Goal: Browse casually

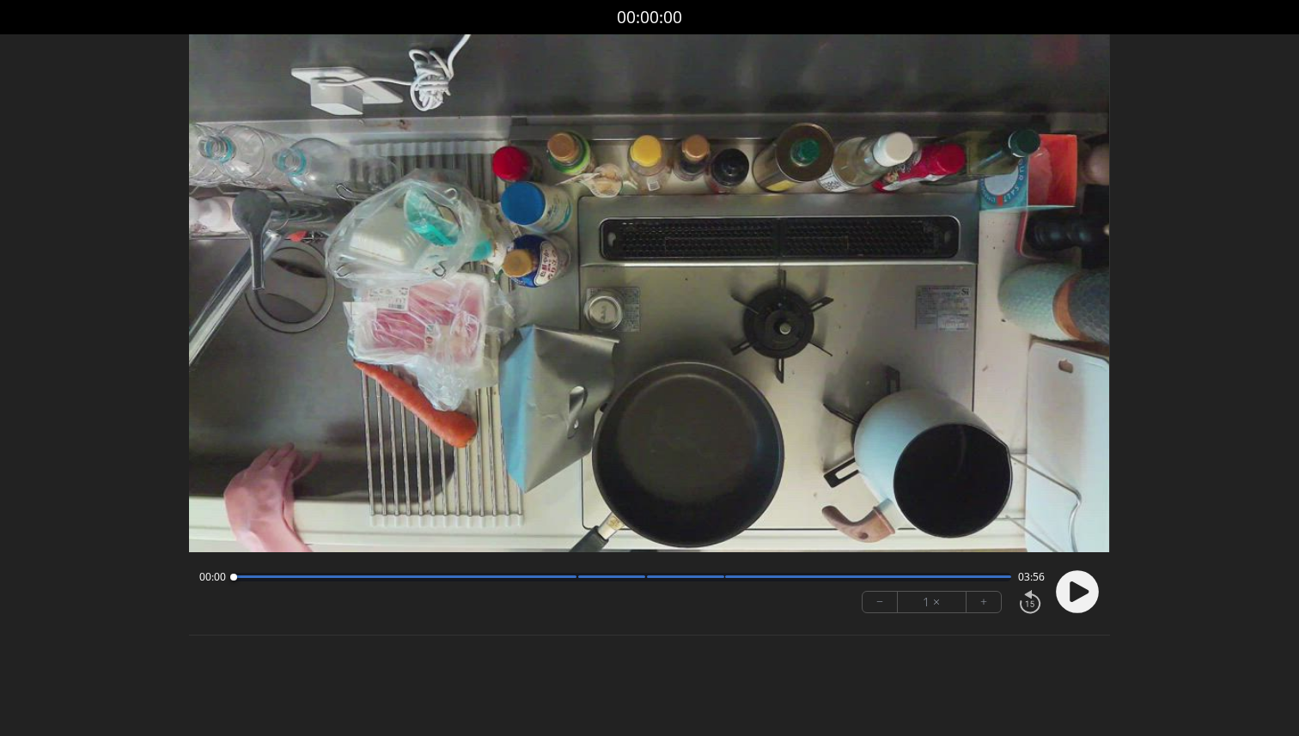
click at [1092, 593] on circle at bounding box center [1077, 592] width 43 height 43
click at [564, 577] on div at bounding box center [404, 577] width 343 height 3
click at [638, 579] on div at bounding box center [622, 577] width 778 height 9
click at [722, 578] on div at bounding box center [622, 577] width 778 height 9
click at [703, 578] on div at bounding box center [622, 577] width 778 height 9
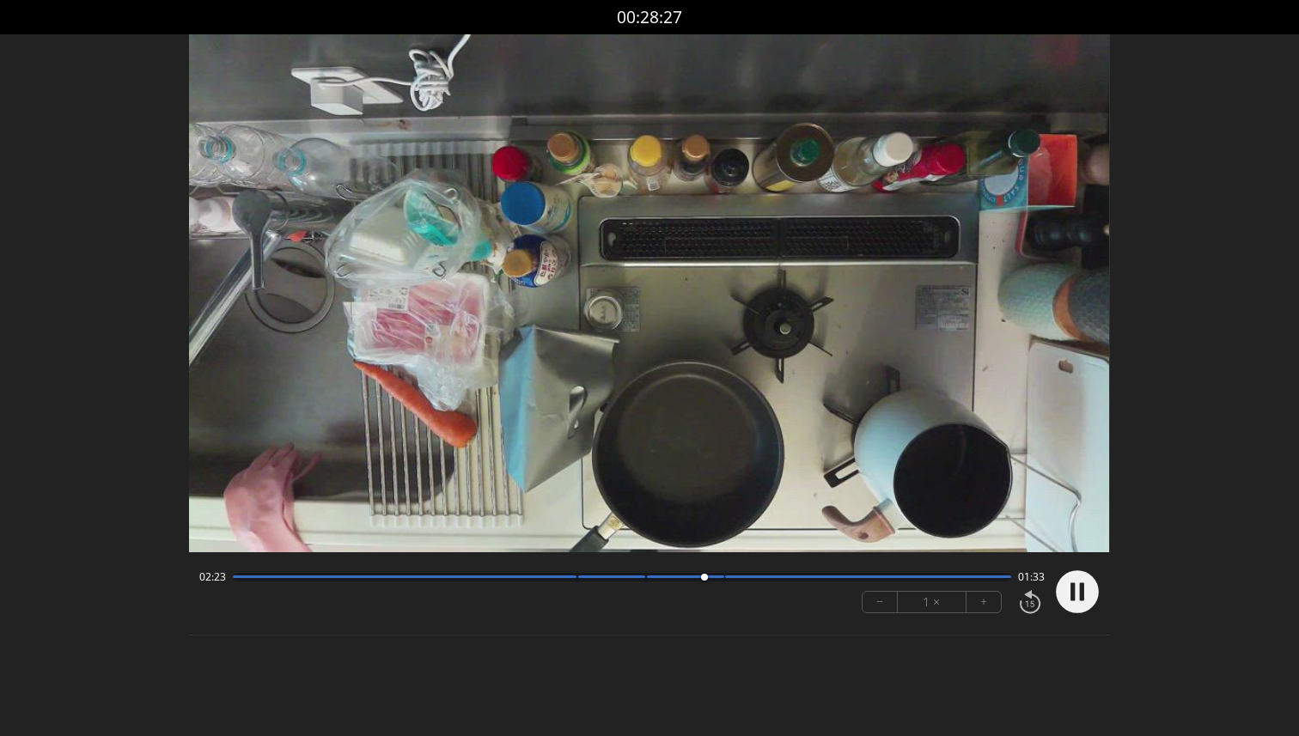
click at [744, 579] on div at bounding box center [622, 577] width 778 height 9
click at [763, 577] on div at bounding box center [867, 577] width 285 height 3
drag, startPoint x: 784, startPoint y: 576, endPoint x: 840, endPoint y: 575, distance: 55.9
click at [841, 576] on div at bounding box center [867, 577] width 285 height 3
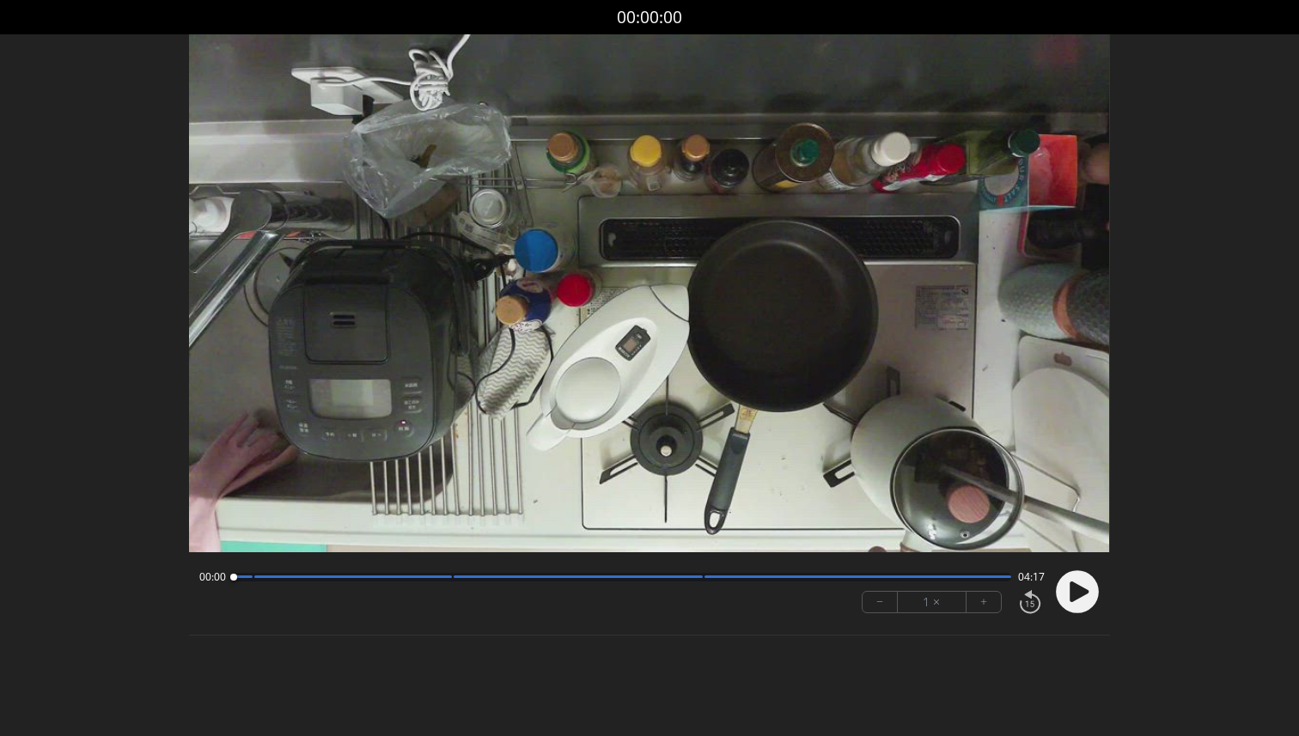
click at [1071, 594] on icon at bounding box center [1079, 591] width 19 height 21
click at [1086, 593] on circle at bounding box center [1077, 592] width 43 height 43
click at [1086, 593] on icon at bounding box center [1079, 591] width 19 height 21
click at [446, 577] on div at bounding box center [353, 577] width 198 height 3
click at [699, 581] on div at bounding box center [622, 577] width 778 height 9
